Goal: Obtain resource: Obtain resource

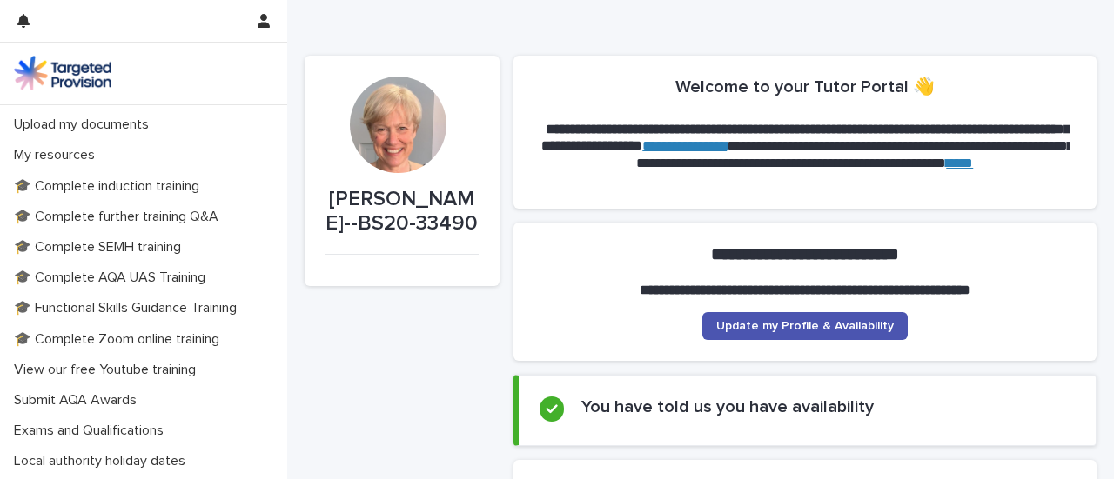
scroll to position [305, 0]
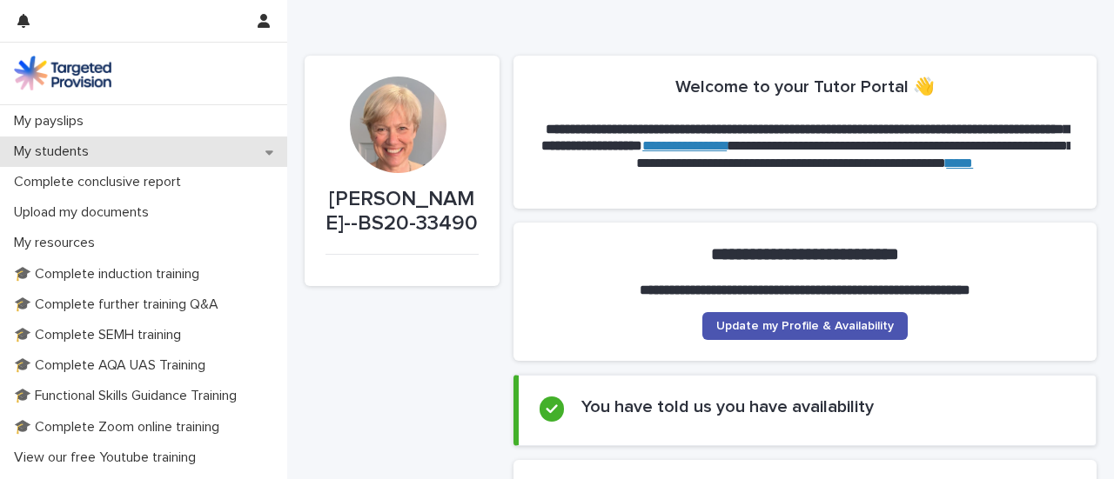
click at [265, 153] on icon at bounding box center [269, 153] width 8 height 4
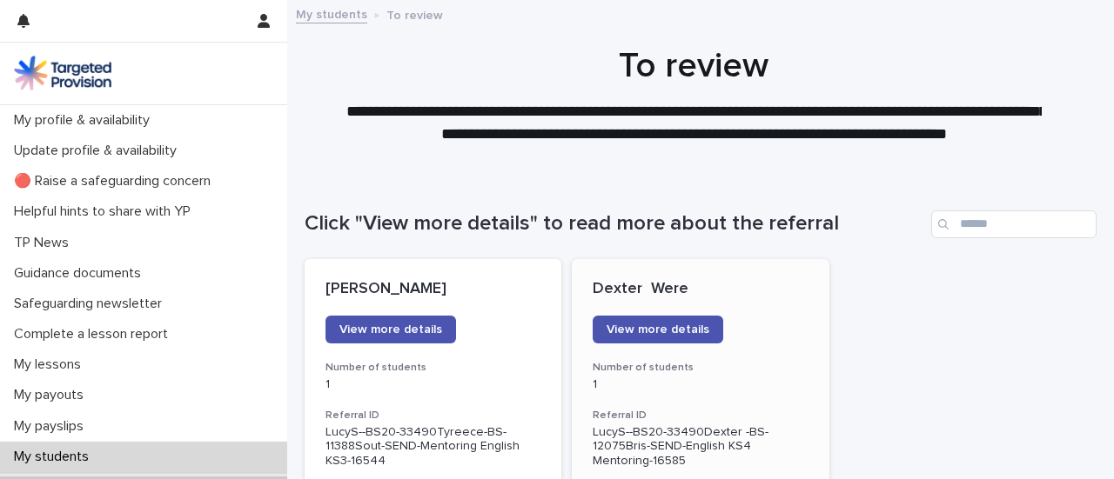
click at [643, 374] on div "1" at bounding box center [700, 383] width 215 height 18
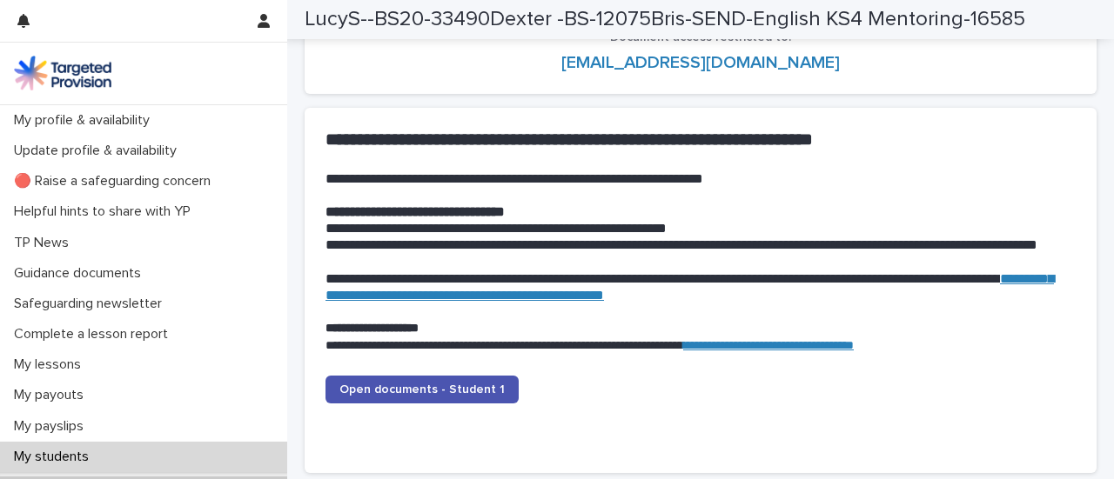
scroll to position [1641, 0]
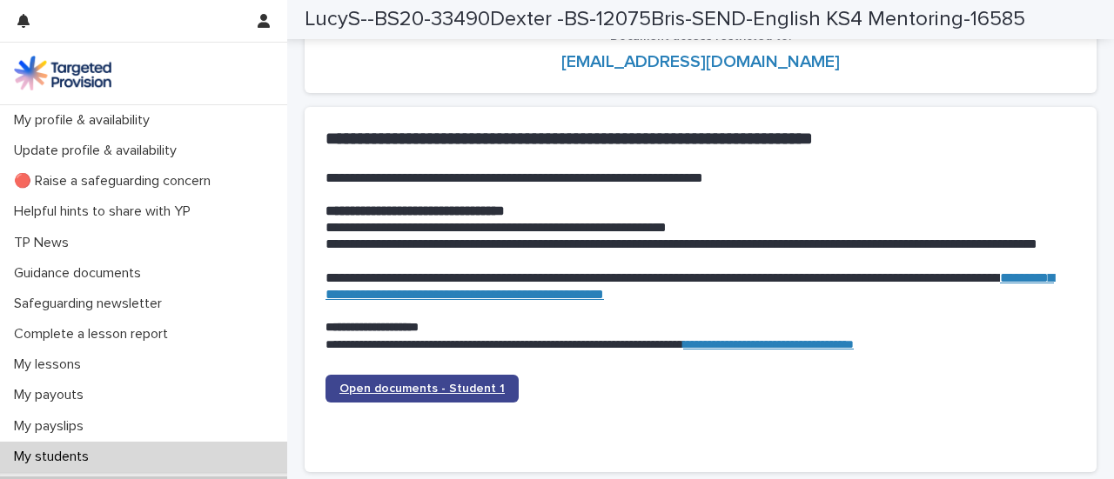
click at [440, 382] on link "Open documents - Student 1" at bounding box center [421, 389] width 193 height 28
click at [415, 382] on link "Open documents - Student 1" at bounding box center [421, 389] width 193 height 28
click at [464, 389] on span "Open documents - Student 1" at bounding box center [421, 389] width 165 height 12
